Goal: Information Seeking & Learning: Find specific fact

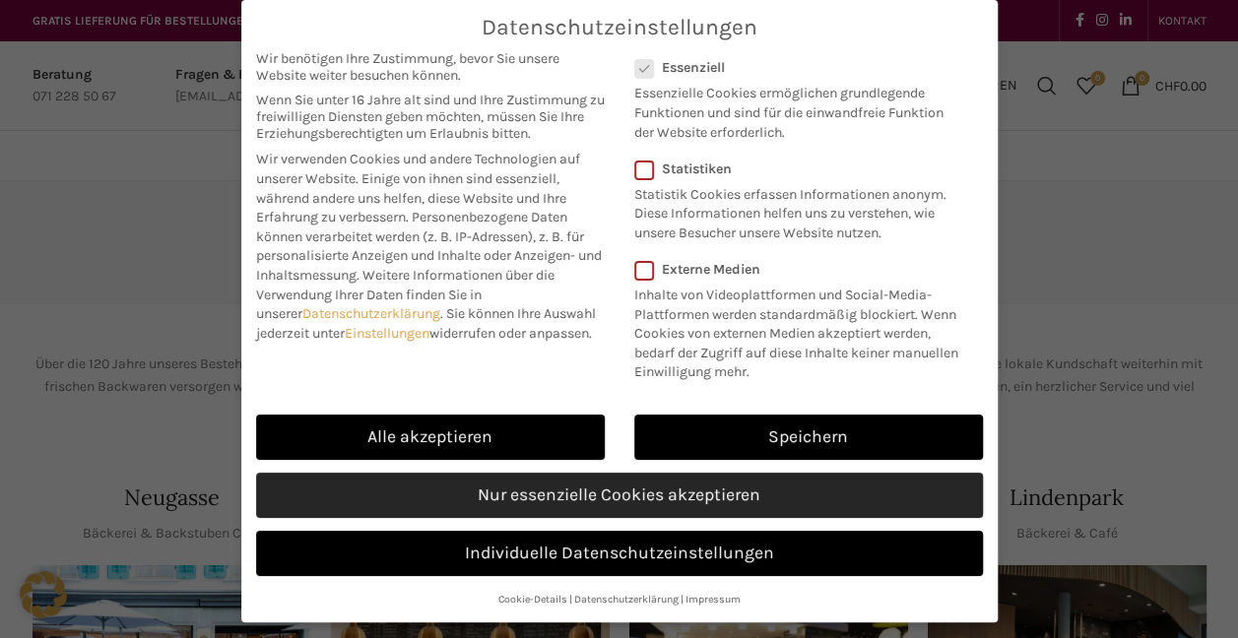
click at [550, 500] on link "Nur essenzielle Cookies akzeptieren" at bounding box center [619, 495] width 727 height 45
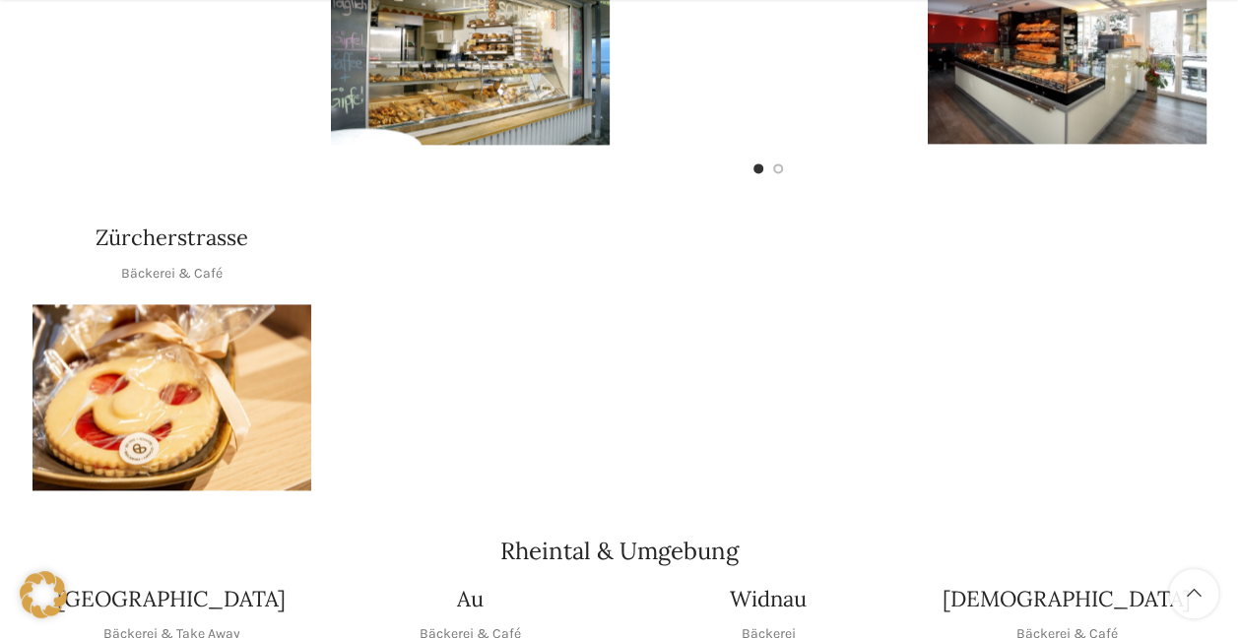
scroll to position [1282, 0]
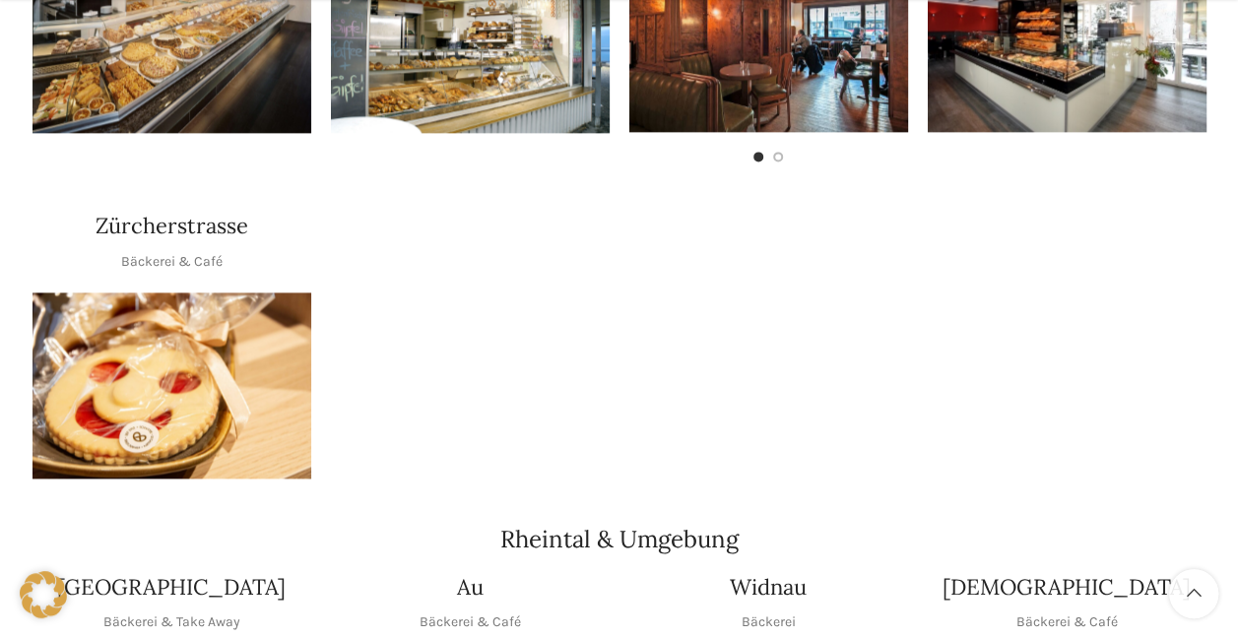
click at [152, 308] on img "1 / 1" at bounding box center [172, 386] width 279 height 186
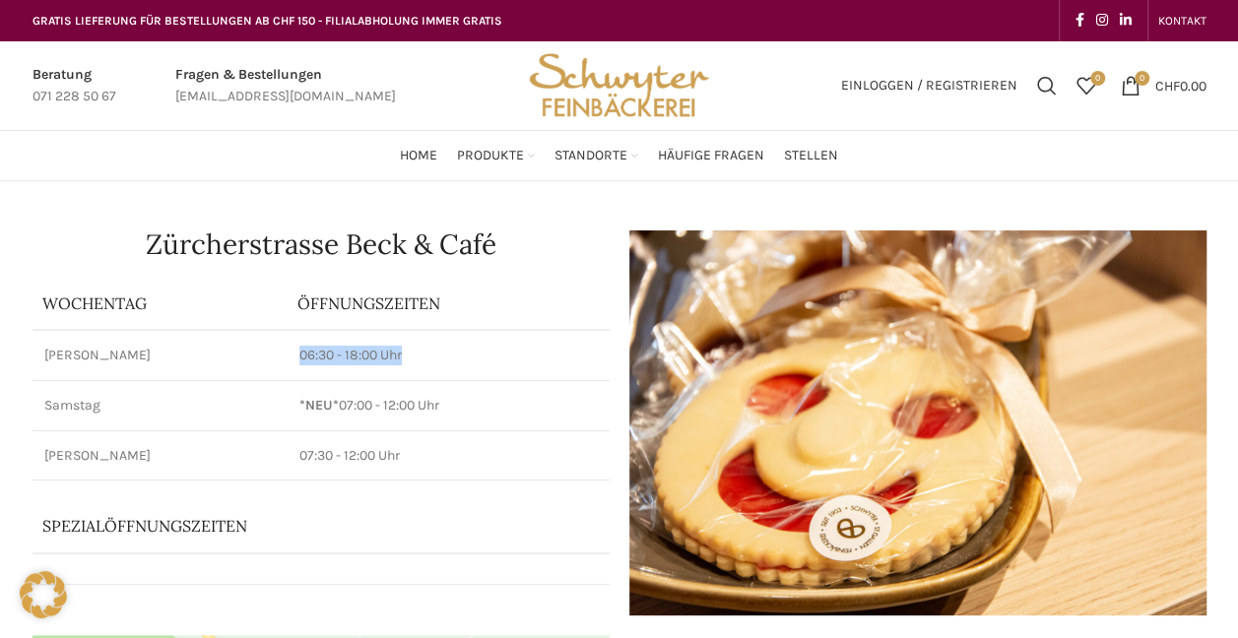
drag, startPoint x: 288, startPoint y: 361, endPoint x: 439, endPoint y: 359, distance: 151.7
click at [439, 359] on td "06:30 - 18:00 Uhr" at bounding box center [448, 355] width 321 height 50
click at [439, 359] on p "06:30 - 18:00 Uhr" at bounding box center [447, 356] width 297 height 20
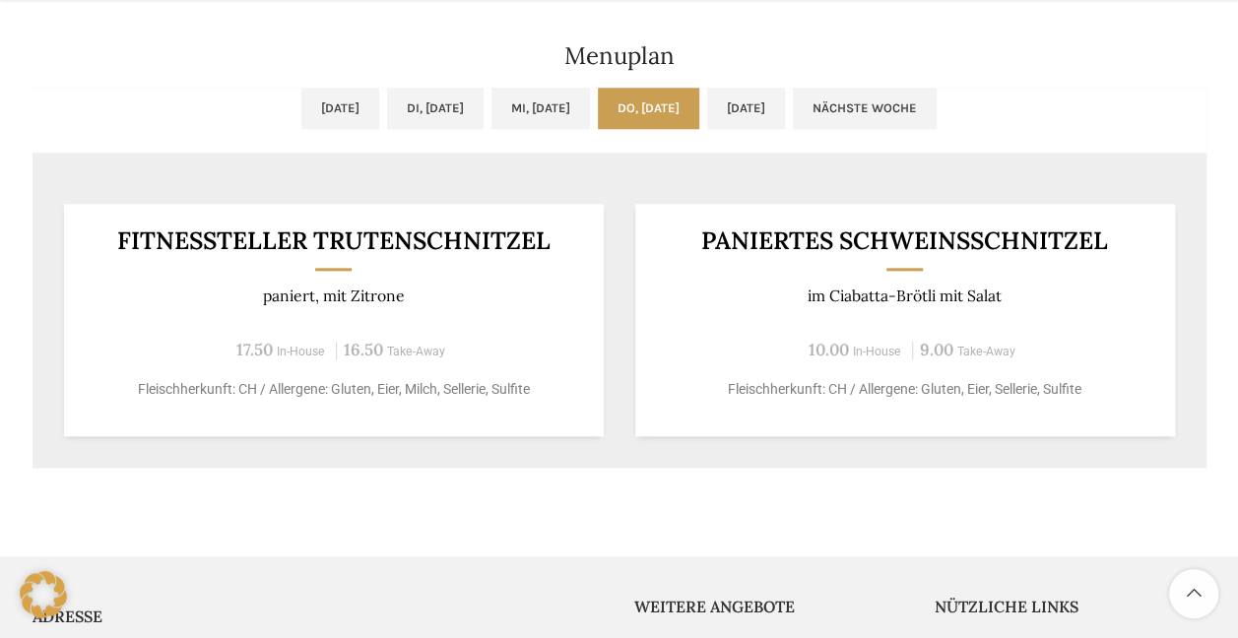
scroll to position [1009, 0]
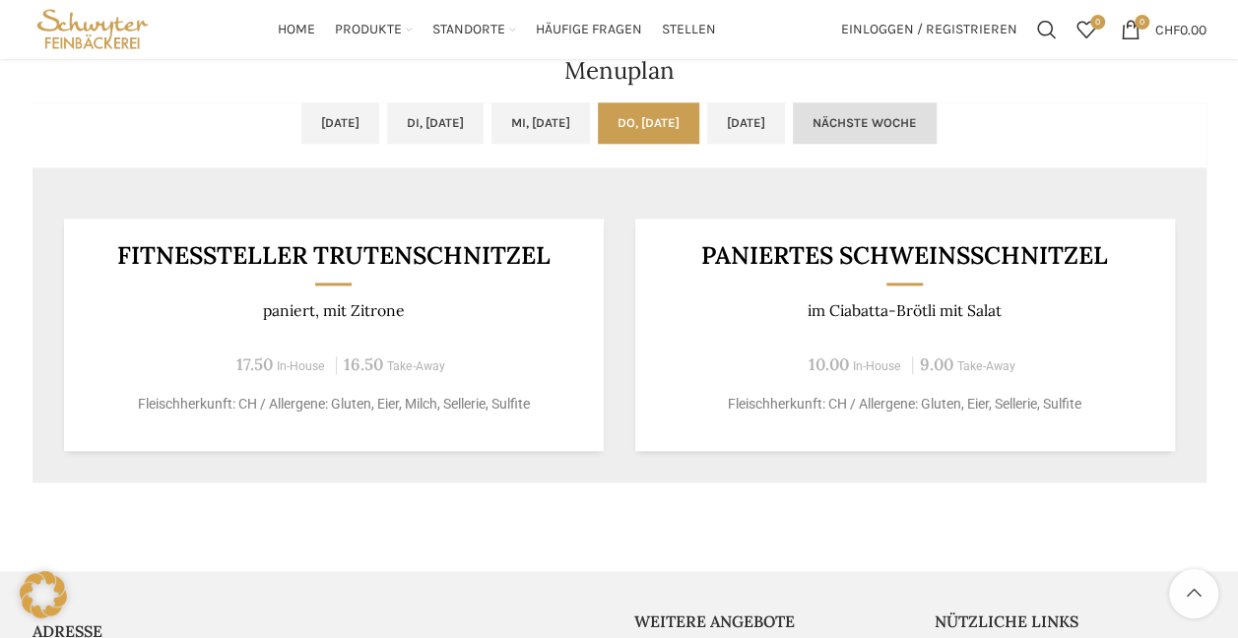
click at [935, 116] on link "Nächste Woche" at bounding box center [865, 122] width 144 height 41
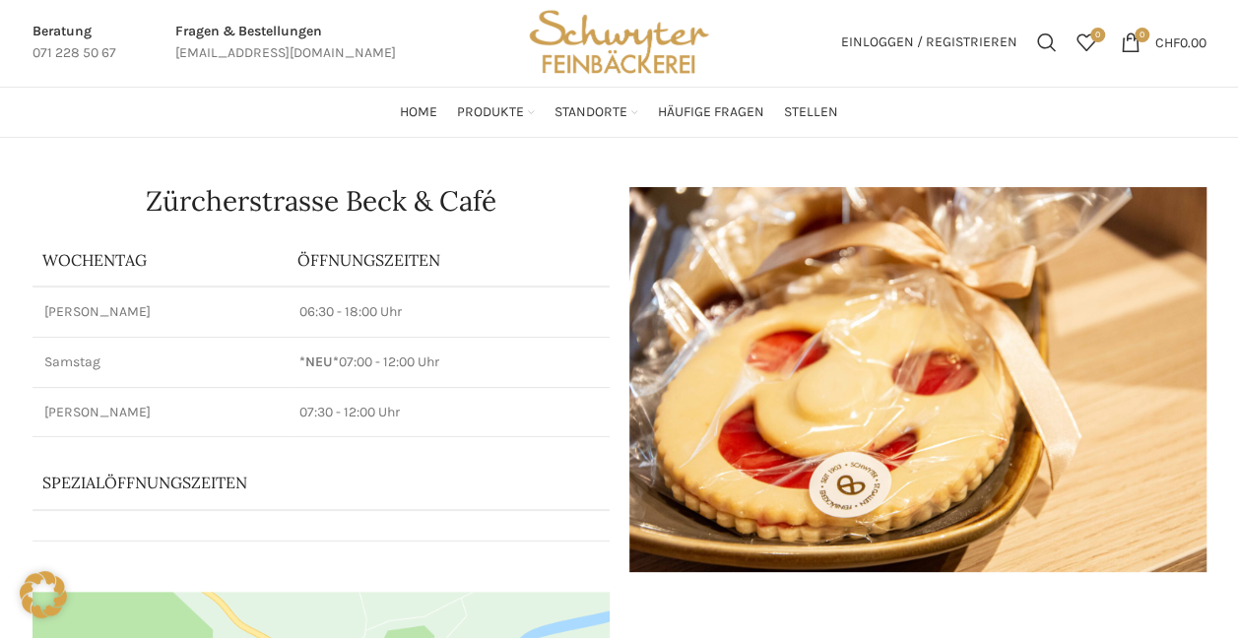
scroll to position [0, 0]
